Goal: Book appointment/travel/reservation

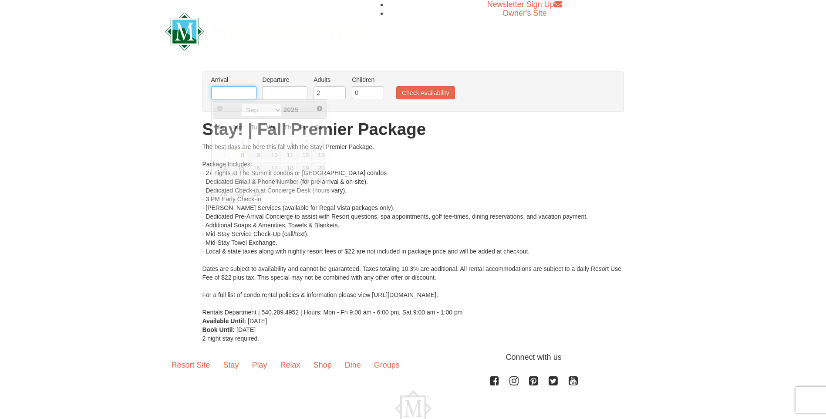
click at [242, 96] on input "text" at bounding box center [233, 92] width 45 height 13
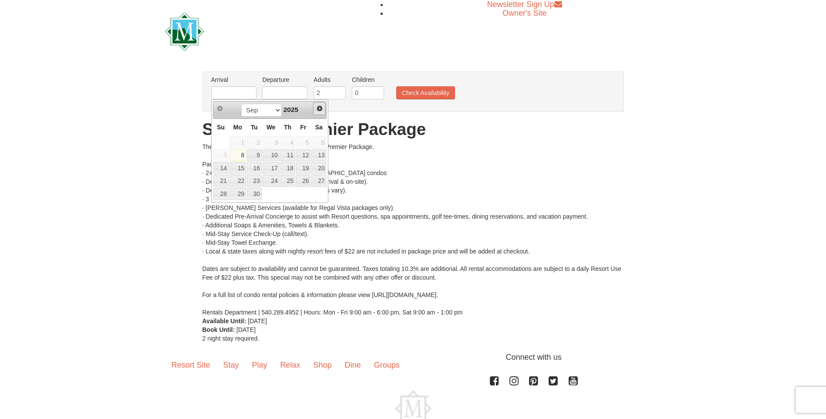
click at [320, 109] on span "Next" at bounding box center [319, 108] width 7 height 7
click at [308, 168] on link "17" at bounding box center [303, 168] width 15 height 12
type input "[DATE]"
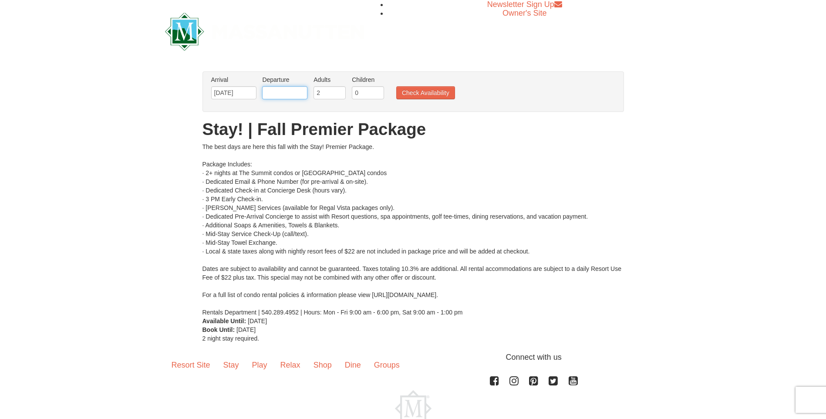
click at [296, 95] on input "text" at bounding box center [284, 92] width 45 height 13
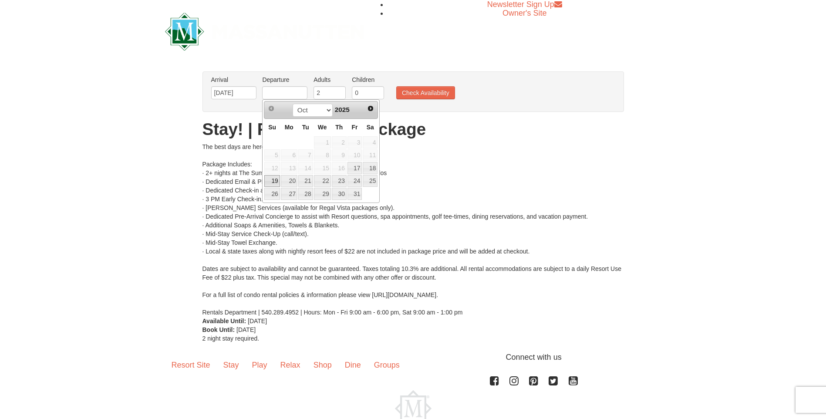
click at [273, 184] on link "19" at bounding box center [271, 181] width 15 height 12
type input "[DATE]"
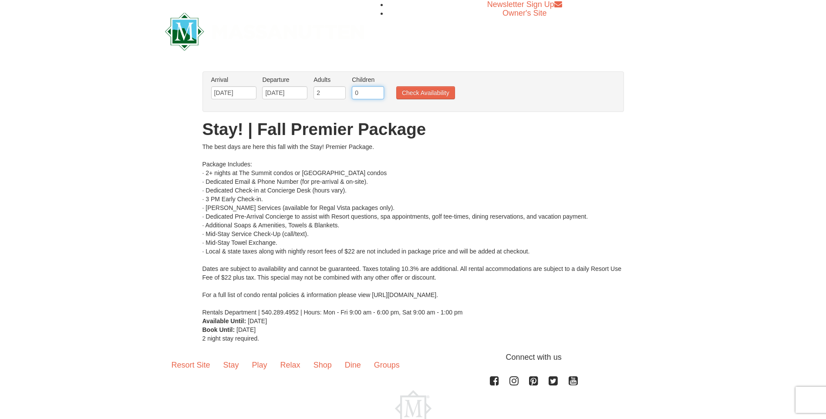
click at [367, 94] on input "0" at bounding box center [368, 92] width 32 height 13
click at [380, 91] on input "1" at bounding box center [368, 92] width 32 height 13
type input "2"
click at [380, 91] on input "2" at bounding box center [368, 92] width 32 height 13
click at [412, 92] on button "Check Availability" at bounding box center [425, 92] width 59 height 13
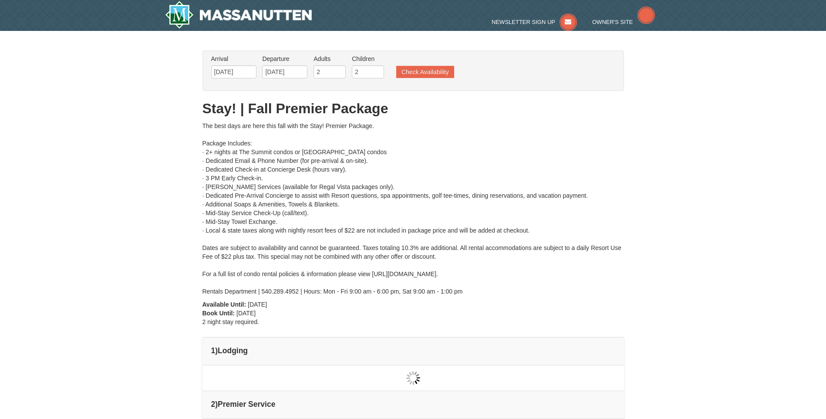
scroll to position [9, 0]
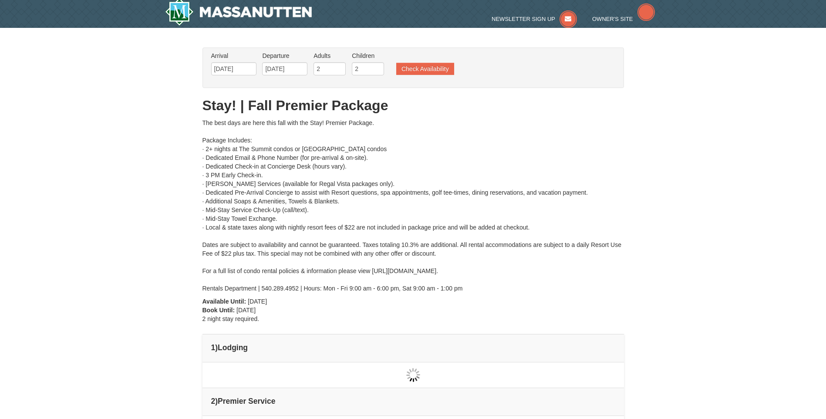
type input "[DATE]"
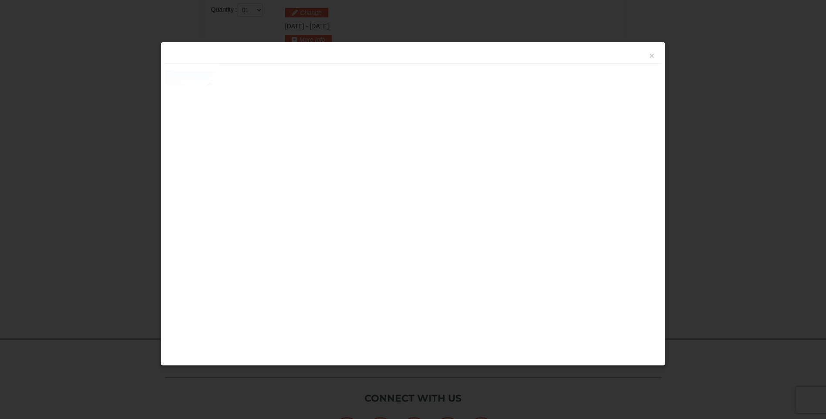
scroll to position [371, 0]
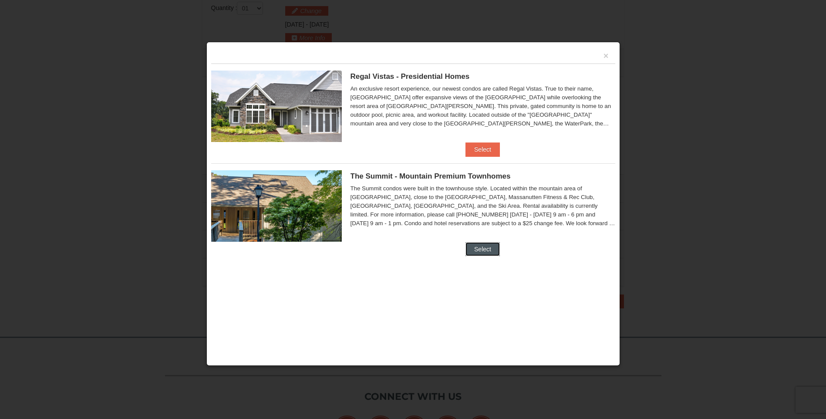
click at [488, 248] on button "Select" at bounding box center [482, 249] width 34 height 14
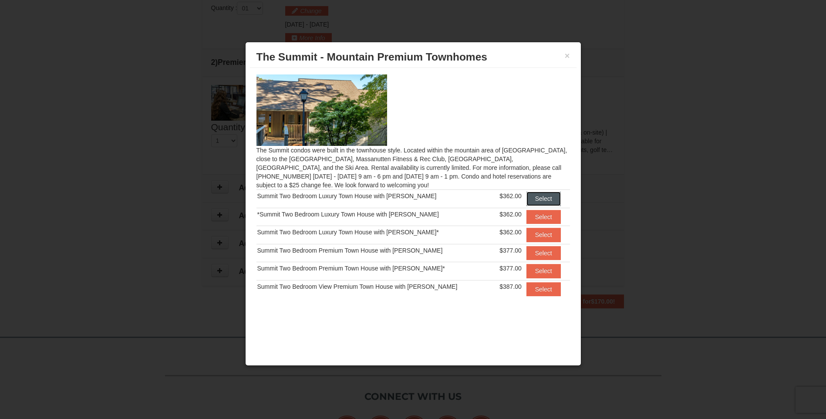
click at [538, 199] on button "Select" at bounding box center [543, 198] width 34 height 14
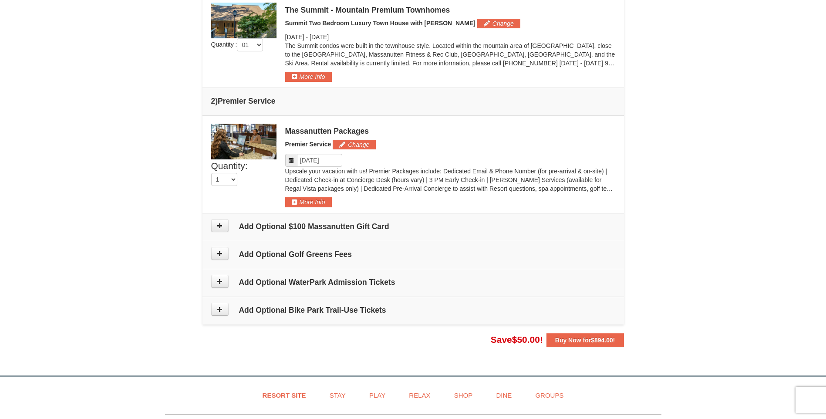
scroll to position [414, 0]
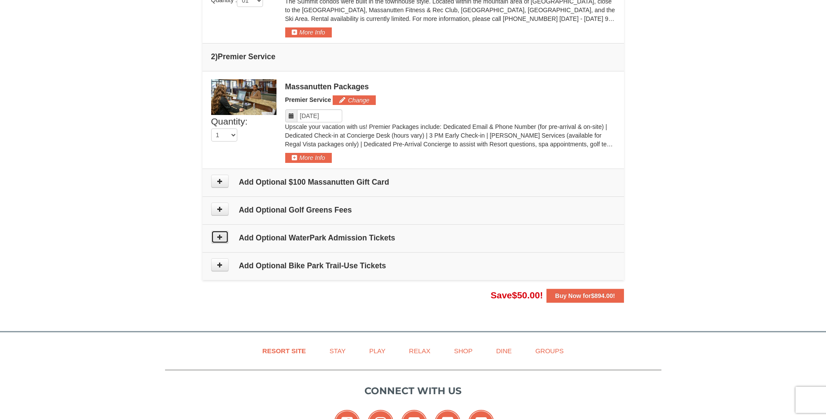
click at [225, 238] on button at bounding box center [219, 236] width 17 height 13
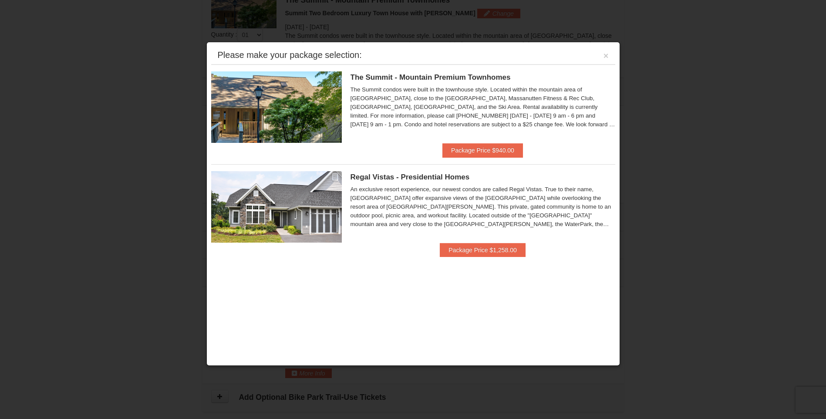
scroll to position [373, 0]
click at [610, 51] on div "Please make your package selection: ×" at bounding box center [413, 56] width 404 height 18
click at [603, 54] on button "×" at bounding box center [605, 55] width 5 height 9
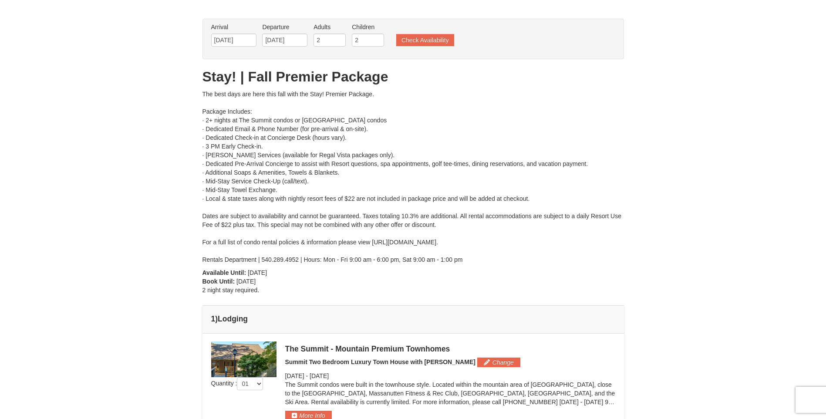
scroll to position [0, 0]
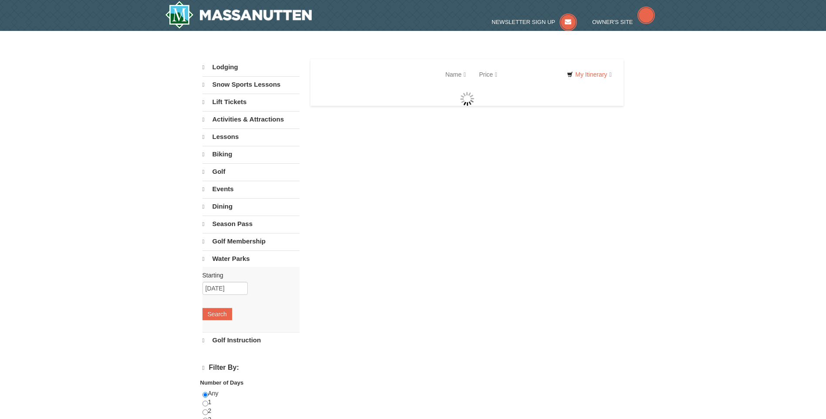
select select "9"
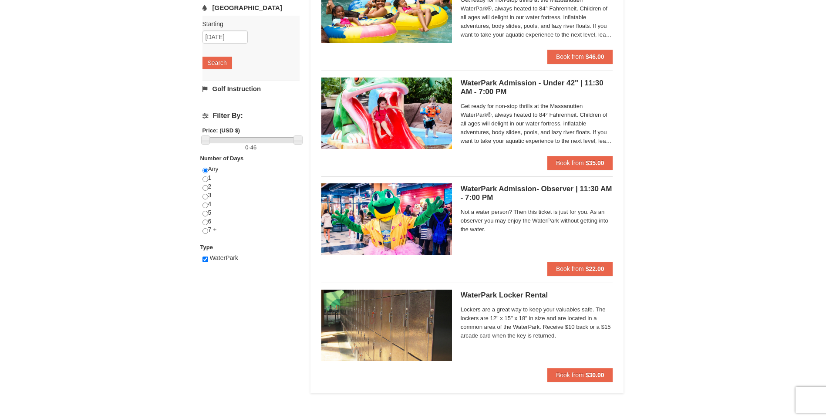
scroll to position [131, 0]
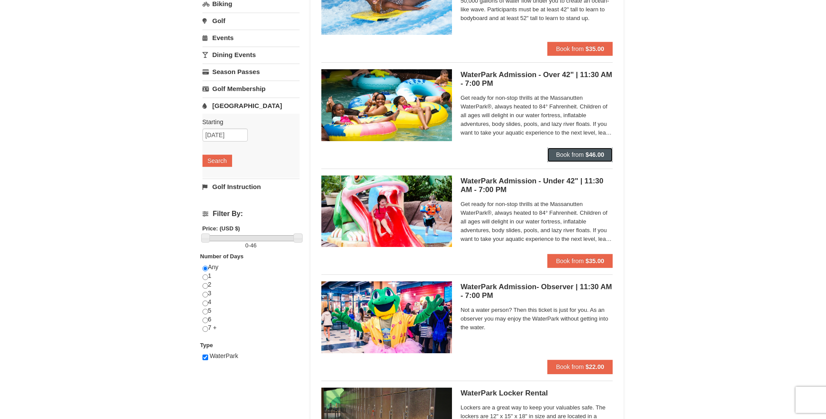
click at [579, 154] on span "Book from" at bounding box center [570, 154] width 28 height 7
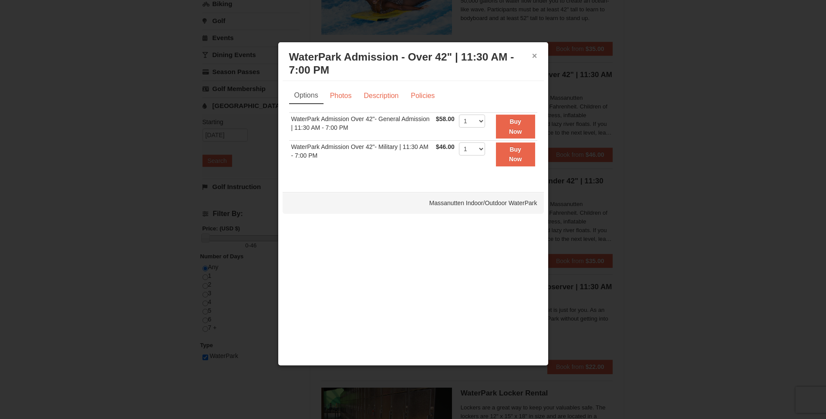
click at [534, 54] on button "×" at bounding box center [534, 55] width 5 height 9
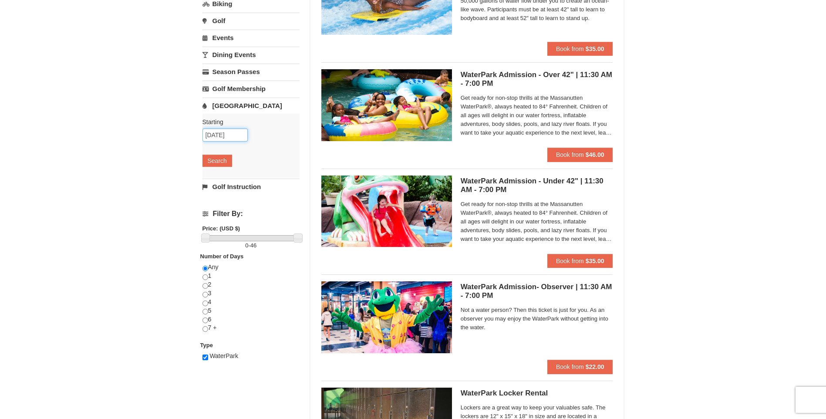
click at [238, 135] on input "10/18/2025" at bounding box center [224, 134] width 45 height 13
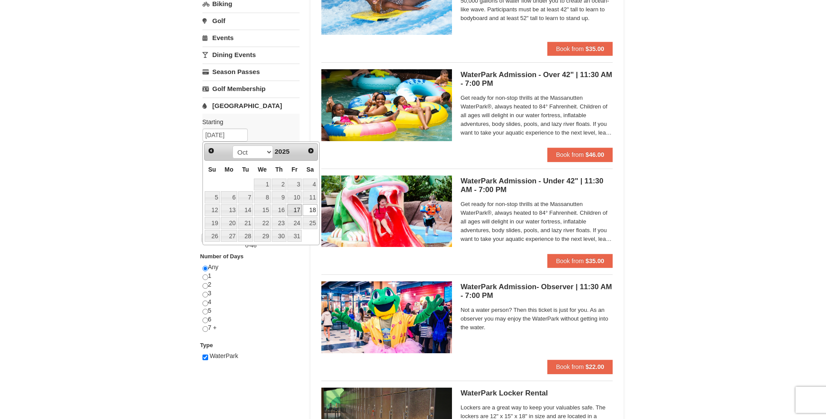
click at [290, 206] on link "17" at bounding box center [294, 210] width 15 height 12
type input "[DATE]"
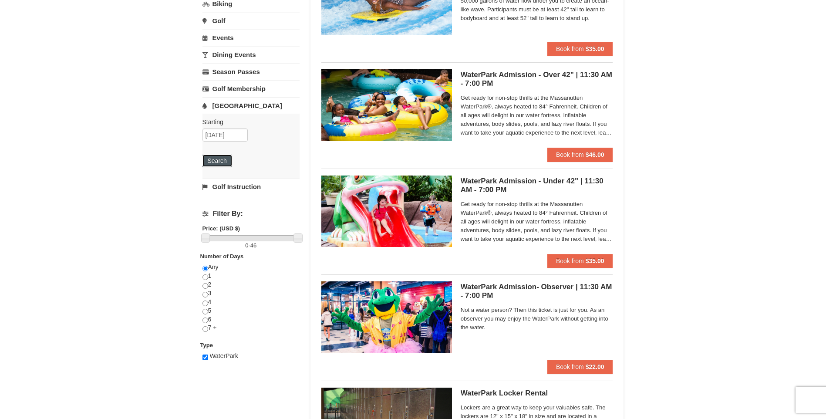
click at [221, 166] on button "Search" at bounding box center [217, 160] width 30 height 12
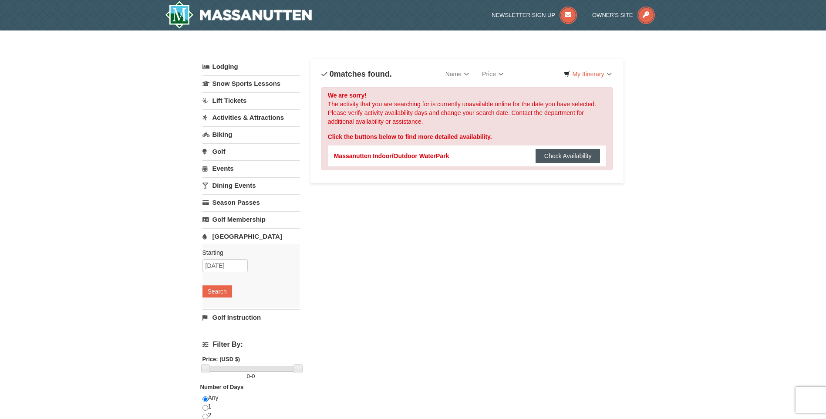
click at [563, 152] on button "Check Availability" at bounding box center [567, 156] width 65 height 14
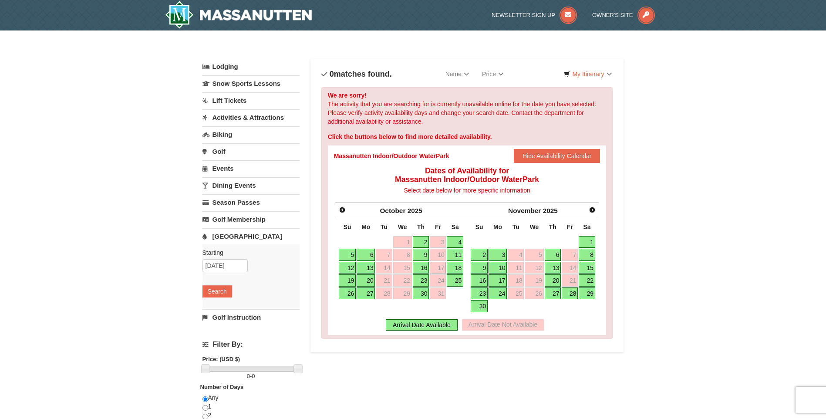
click at [353, 280] on link "19" at bounding box center [347, 280] width 17 height 12
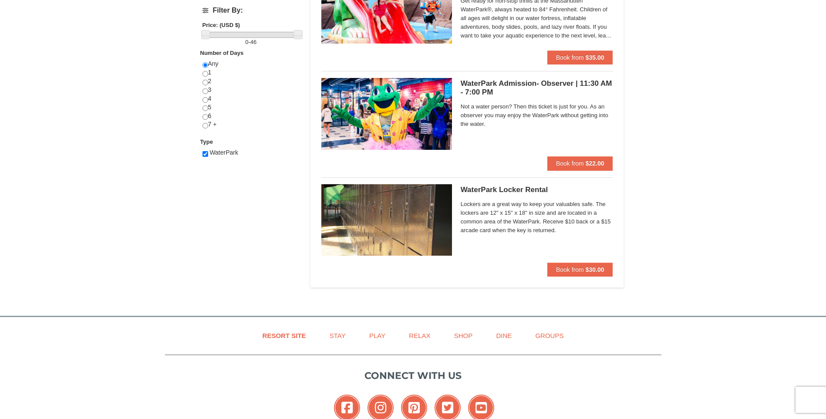
scroll to position [131, 0]
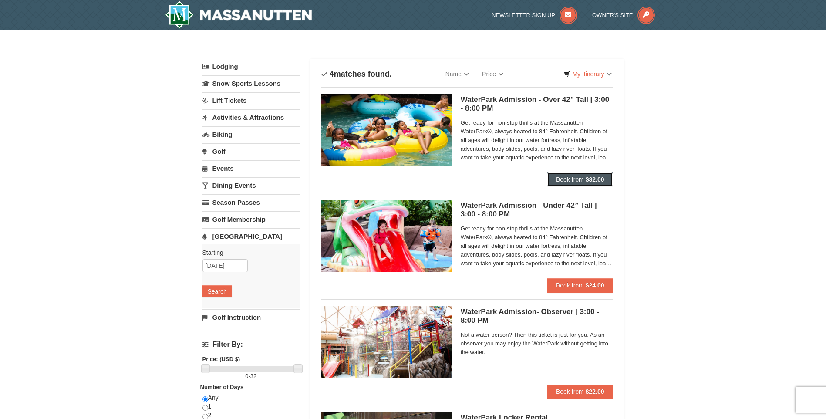
click at [567, 183] on button "Book from $32.00" at bounding box center [580, 179] width 66 height 14
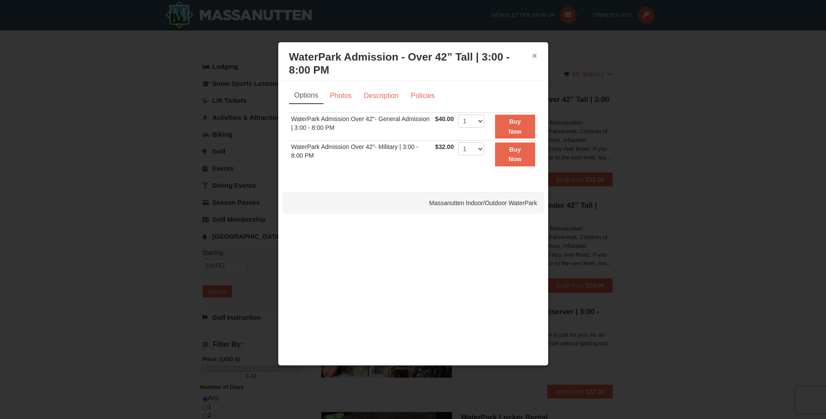
click at [533, 56] on button "×" at bounding box center [534, 55] width 5 height 9
